Goal: Task Accomplishment & Management: Use online tool/utility

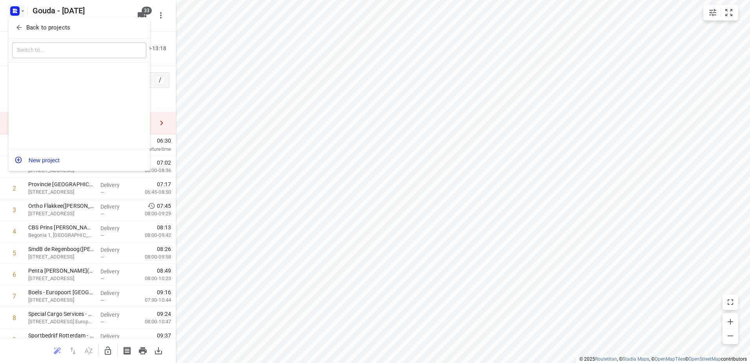
scroll to position [423, 0]
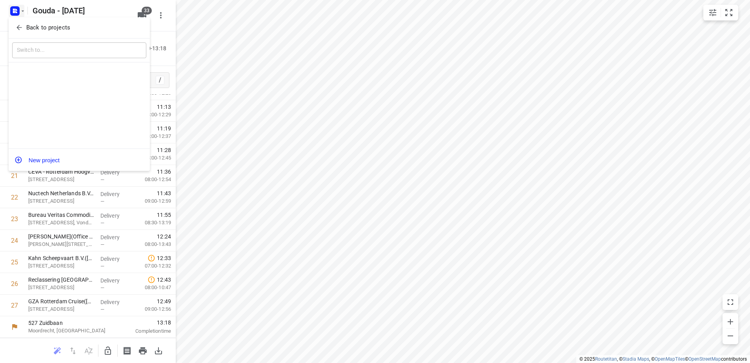
drag, startPoint x: 0, startPoint y: 0, endPoint x: 24, endPoint y: 26, distance: 35.0
click at [21, 25] on icon "button" at bounding box center [19, 28] width 8 height 8
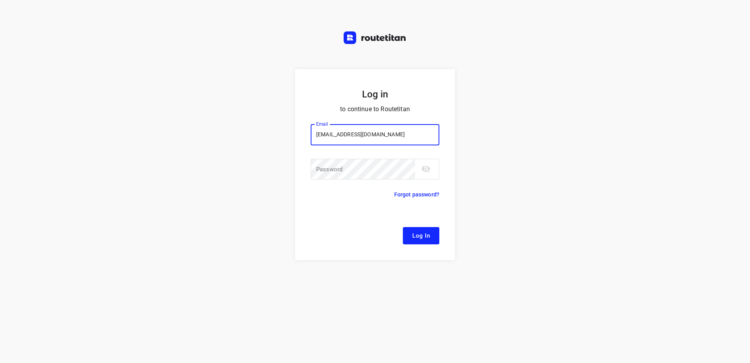
type input "[EMAIL_ADDRESS][DOMAIN_NAME]"
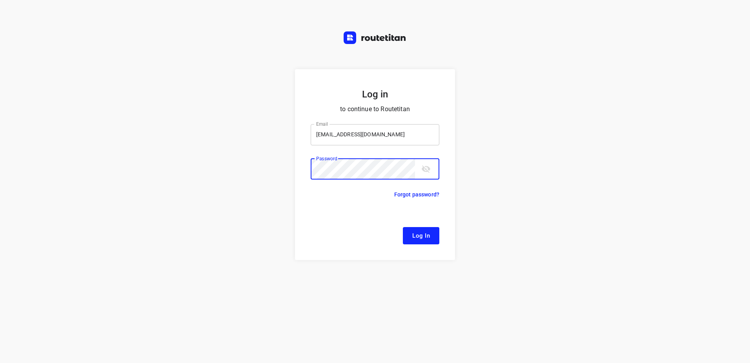
click at [403, 227] on button "Log In" at bounding box center [421, 235] width 37 height 17
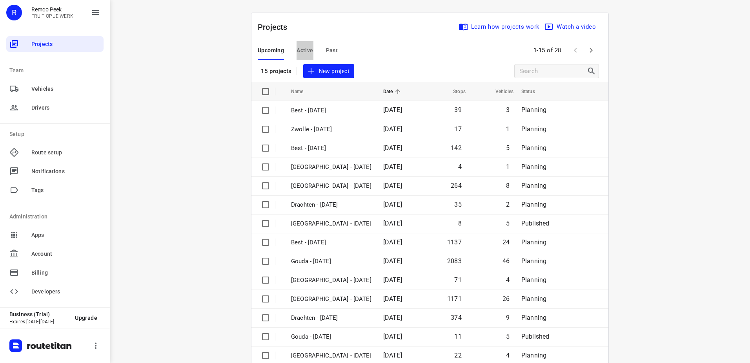
click at [304, 45] on button "Active" at bounding box center [305, 50] width 16 height 19
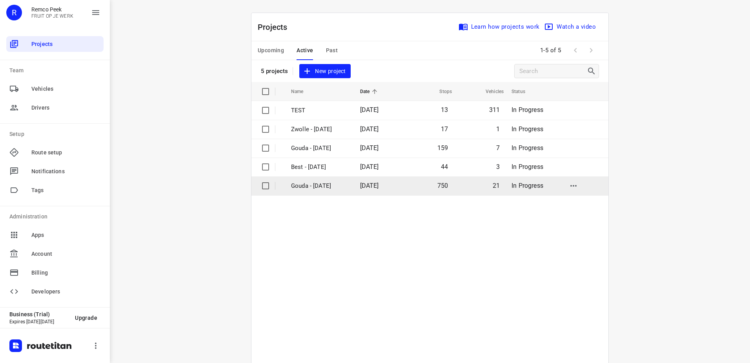
click at [355, 186] on td "[DATE]" at bounding box center [379, 185] width 50 height 19
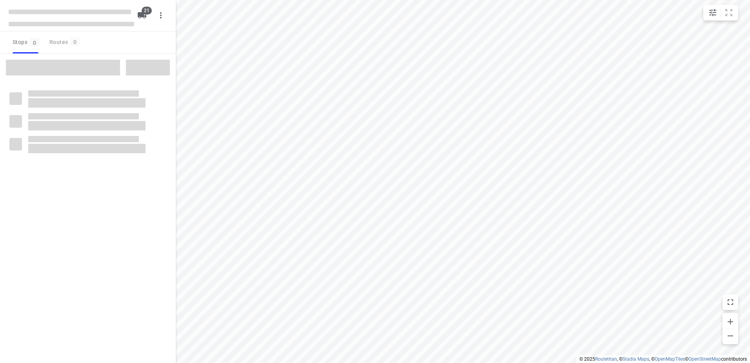
checkbox input "true"
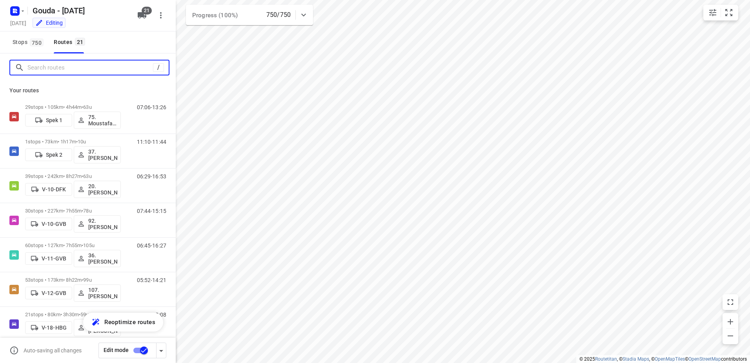
click at [94, 66] on input "Search routes" at bounding box center [90, 68] width 126 height 12
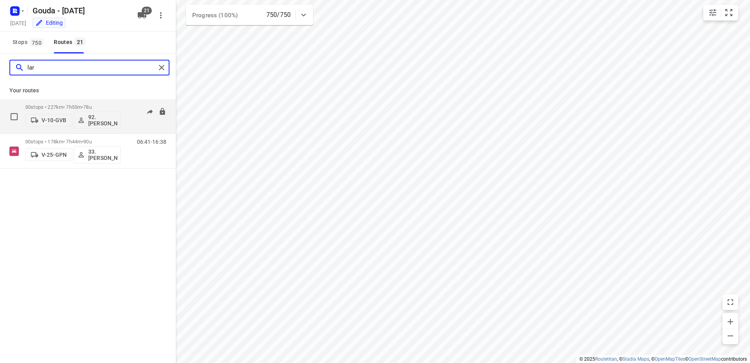
type input "lar"
click at [105, 108] on p "30 stops • 227km • 7h55m • 78u" at bounding box center [73, 107] width 96 height 6
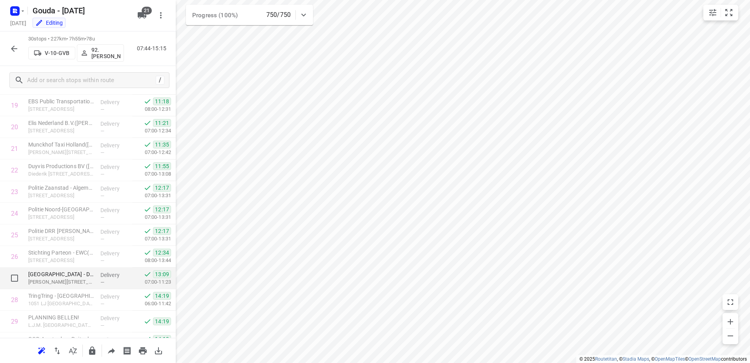
scroll to position [465, 0]
